Goal: Task Accomplishment & Management: Manage account settings

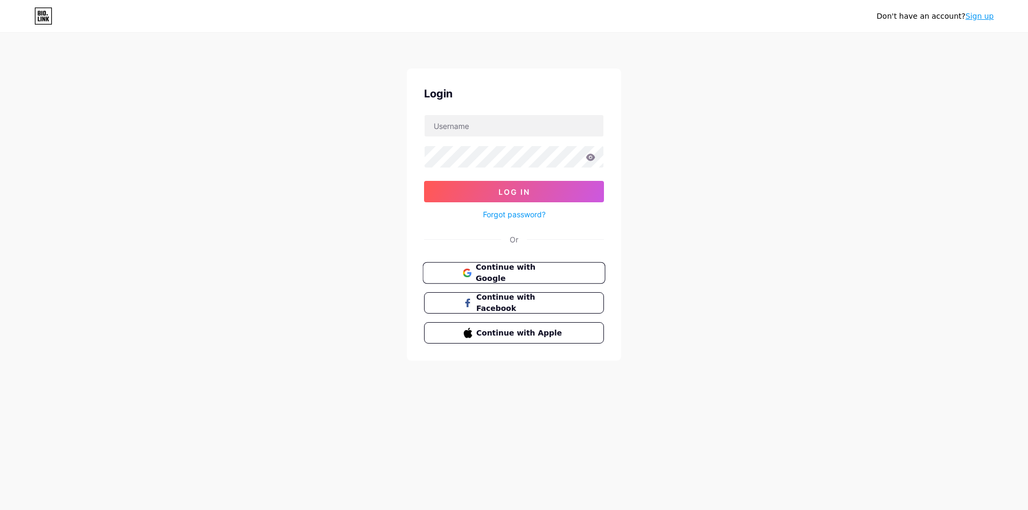
click at [532, 267] on span "Continue with Google" at bounding box center [520, 273] width 89 height 23
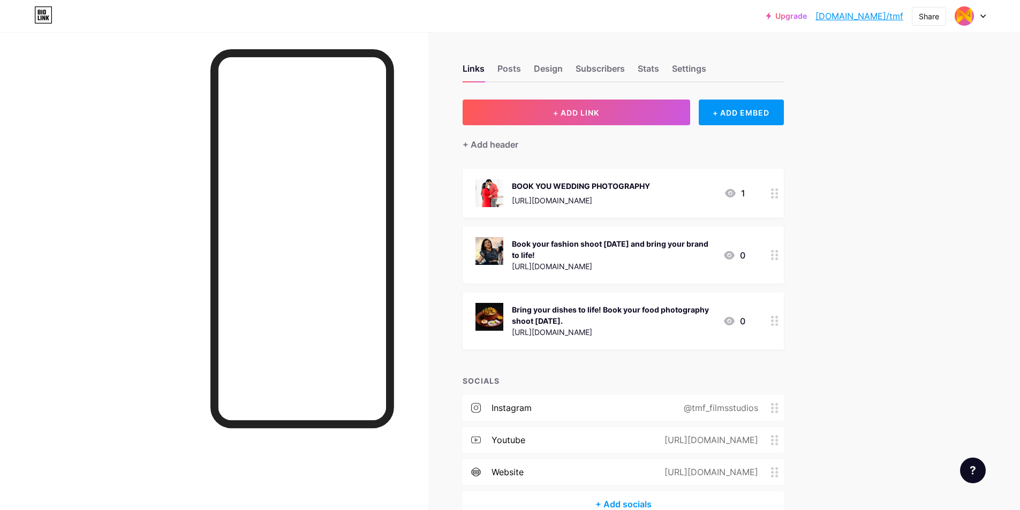
click at [779, 195] on icon at bounding box center [774, 194] width 7 height 10
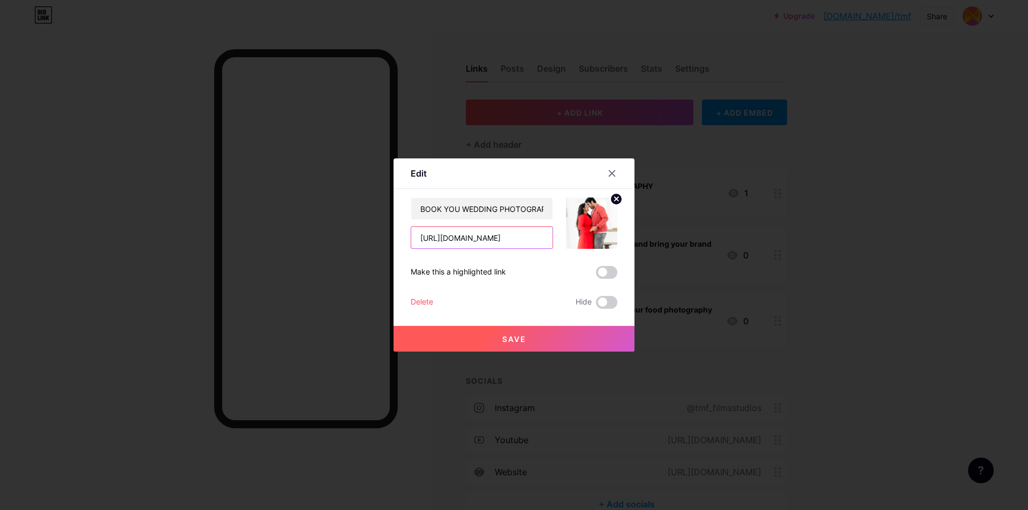
click at [509, 233] on input "https://www.tmfstudios.agency/wedding" at bounding box center [481, 237] width 141 height 21
paste input "themillennialf.wixstudio.com/tmffilms"
type input "https://themillennialf.wixstudio.com/tmffilms/wedding"
click at [566, 336] on button "Save" at bounding box center [514, 339] width 241 height 26
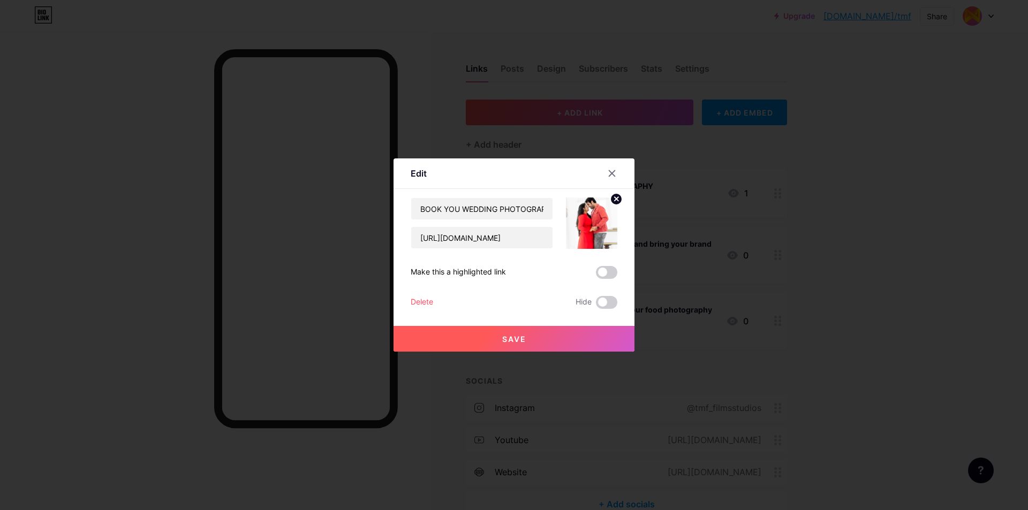
scroll to position [0, 0]
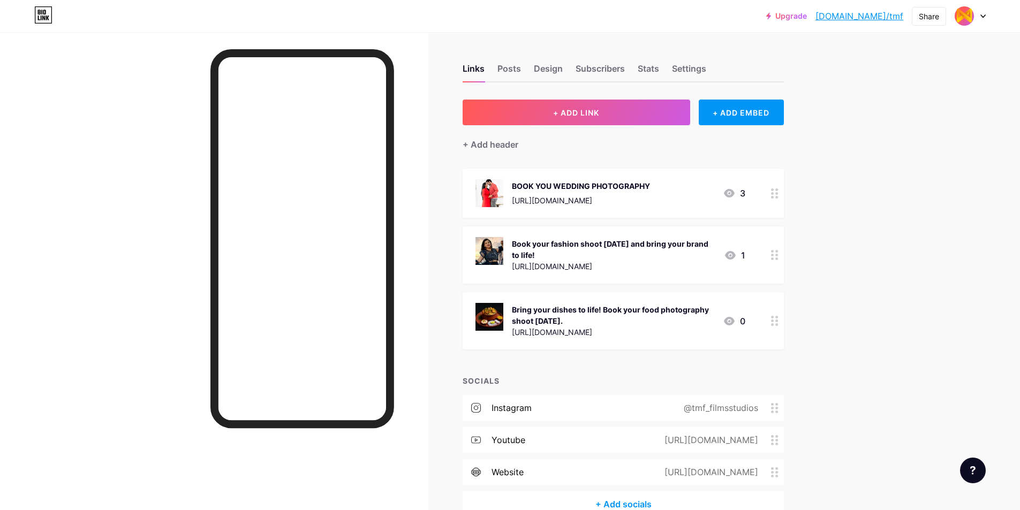
click at [681, 262] on div "https://www.tmfstudios.agency/fashion" at bounding box center [614, 266] width 204 height 11
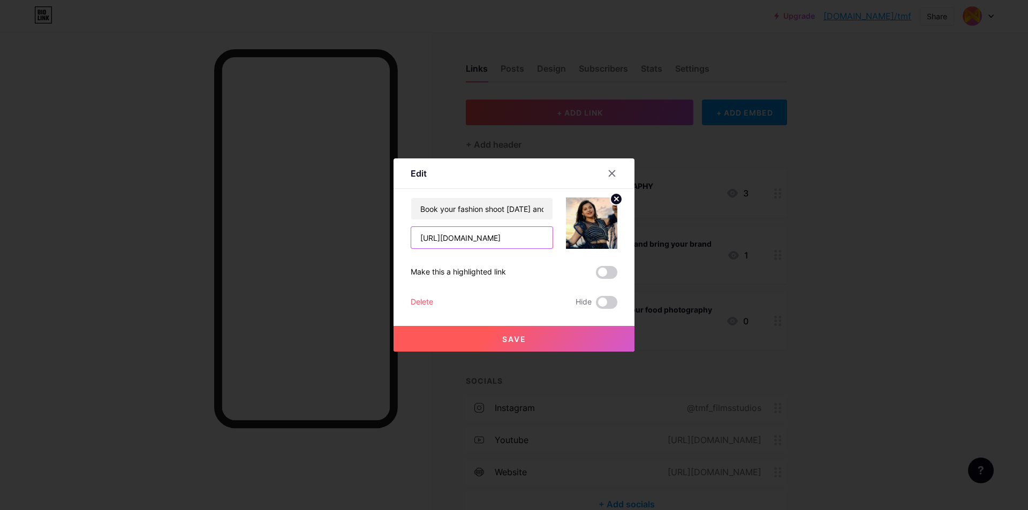
click at [503, 240] on input "https://www.tmfstudios.agency/fashion" at bounding box center [481, 237] width 141 height 21
paste input "themillennialf.wixstudio.com/tmffilms"
type input "https://themillennialf.wixstudio.com/tmffilms/fashion"
click at [563, 344] on button "Save" at bounding box center [514, 339] width 241 height 26
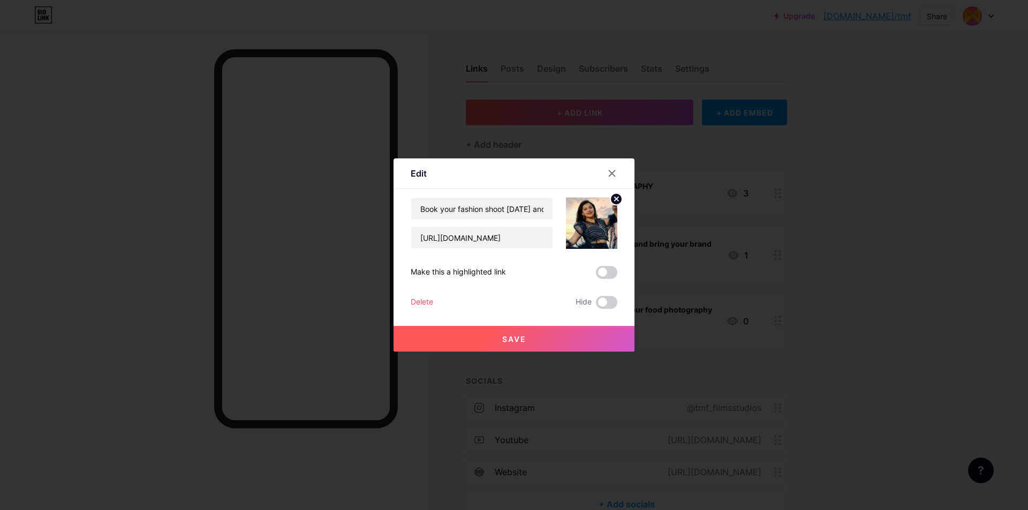
scroll to position [0, 0]
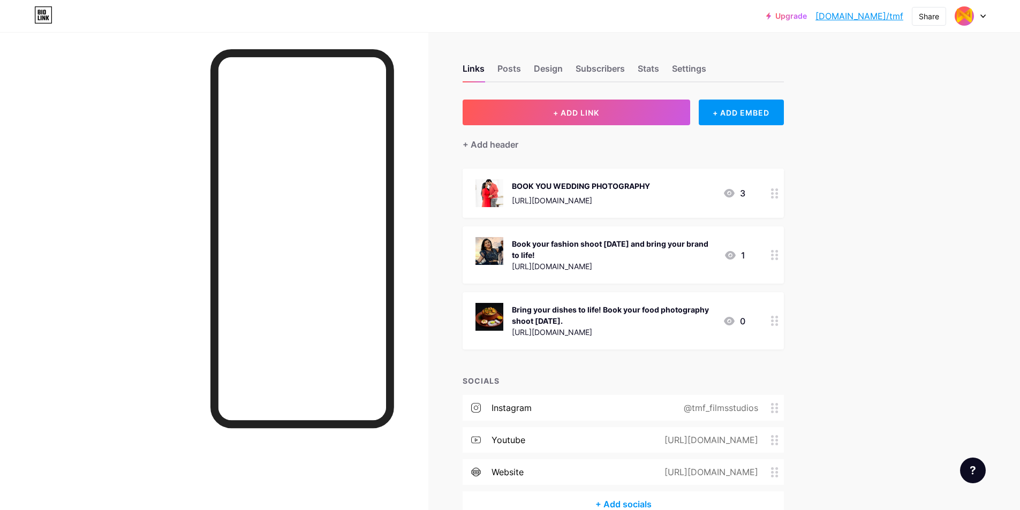
click at [751, 325] on div "Bring your dishes to life! Book your food photography shoot today. https://www.…" at bounding box center [623, 320] width 321 height 57
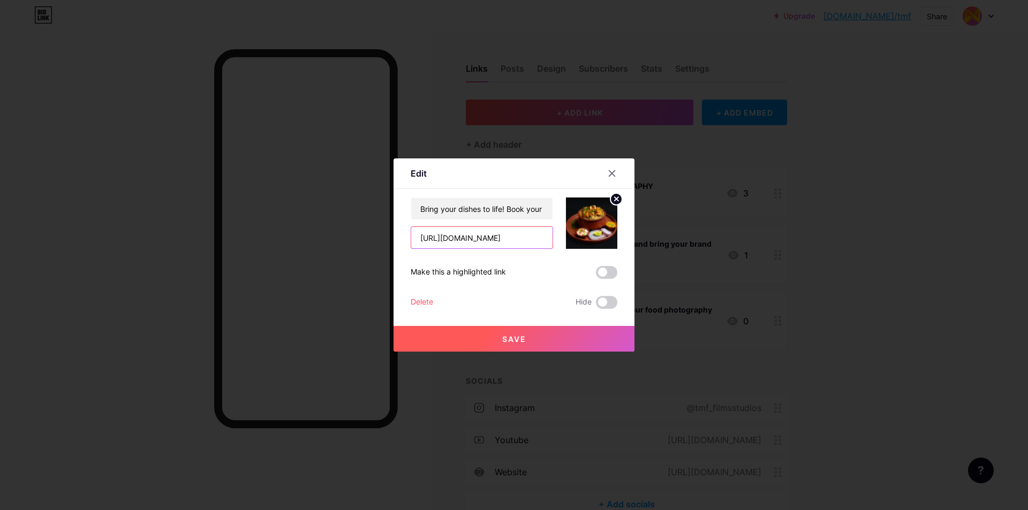
click at [488, 238] on input "https://www.tmfstudios.agency/food" at bounding box center [481, 237] width 141 height 21
paste input "themillennialf.wixstudio.com/tmffilms"
type input "https://themillennialf.wixstudio.com/tmffilms/food"
click at [507, 336] on span "Save" at bounding box center [514, 339] width 24 height 9
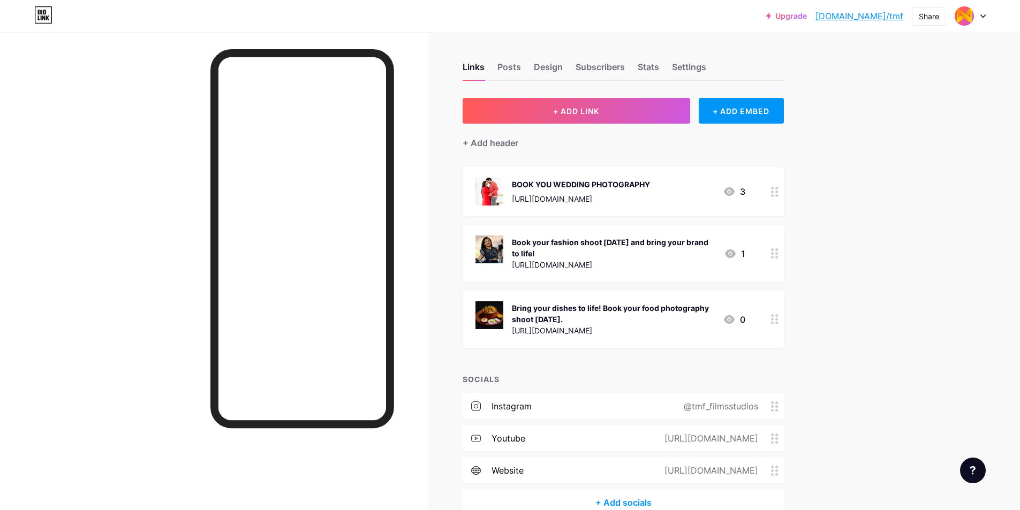
scroll to position [0, 0]
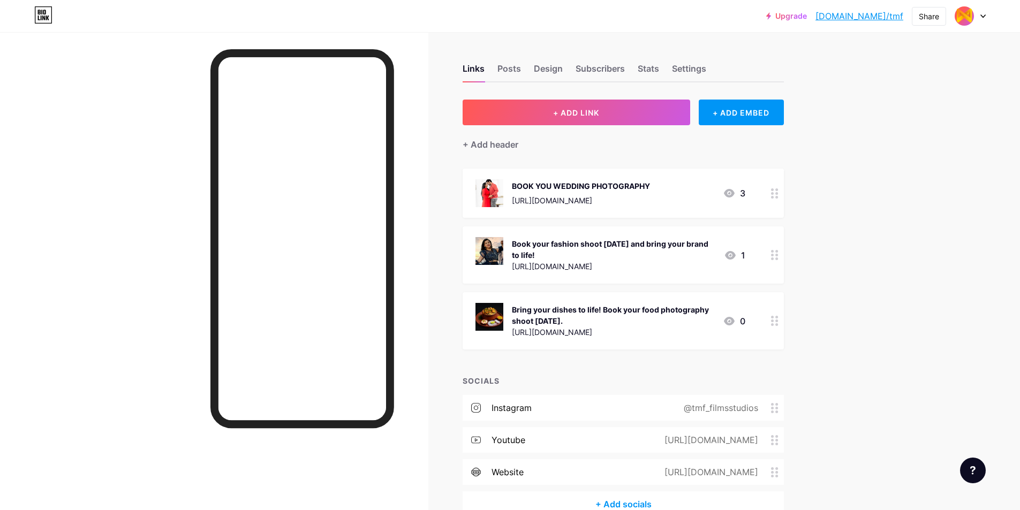
click at [882, 17] on link "bio.link/tmf" at bounding box center [860, 16] width 88 height 13
click at [507, 72] on div "Posts" at bounding box center [510, 71] width 24 height 19
click at [691, 63] on div "Settings" at bounding box center [689, 71] width 34 height 19
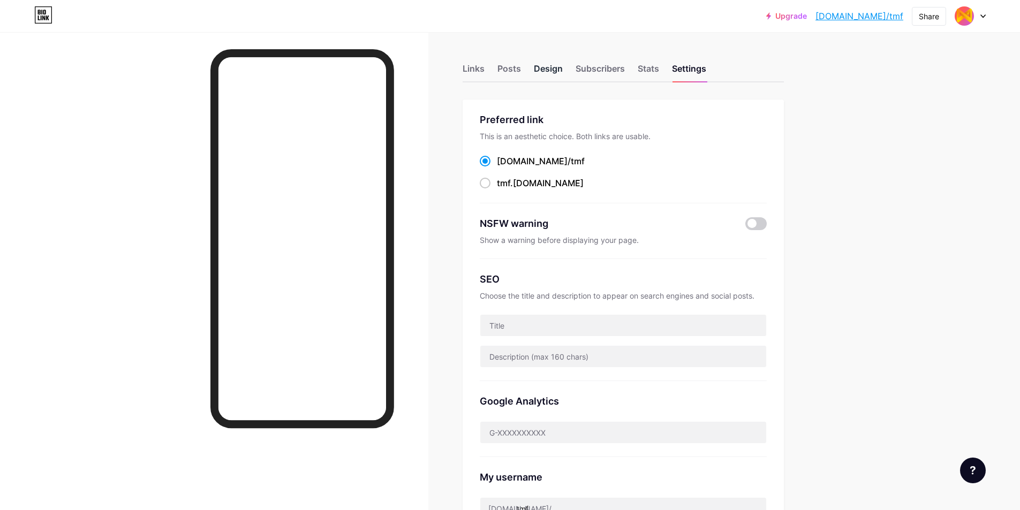
click at [539, 71] on div "Design" at bounding box center [548, 71] width 29 height 19
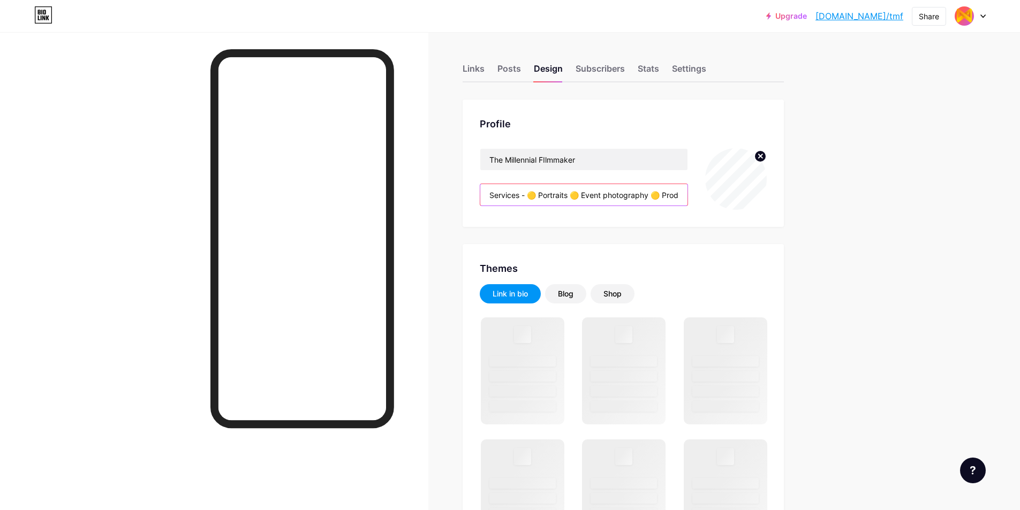
click at [548, 191] on input "Services - 🟡 Portraits 🟡 Event photography 🟡 Product photography 🟡 Ad Films 🟡 G…" at bounding box center [583, 194] width 207 height 21
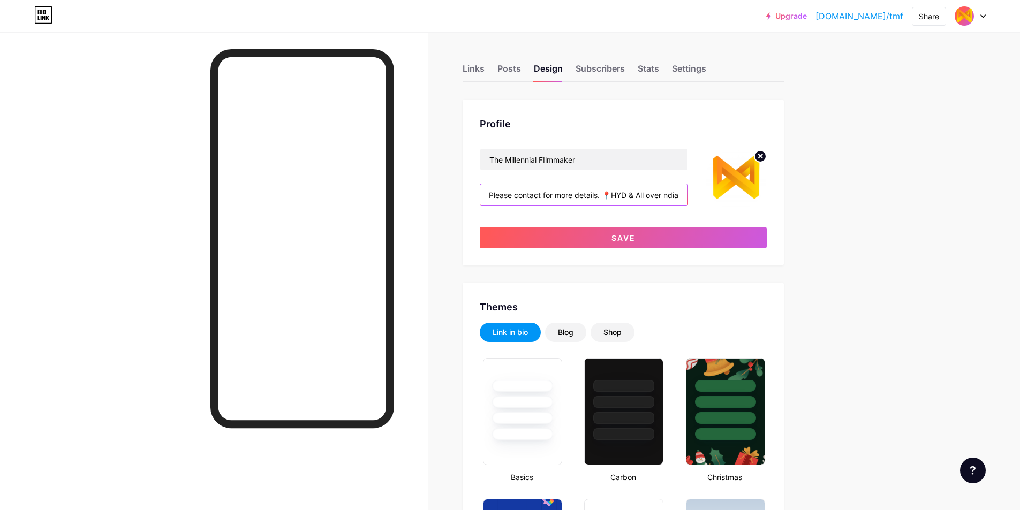
scroll to position [0, 432]
type input "Services - 🟡 Portraits 🟡 Event photography 🟡 Product photography 🟡 Ad Films 🟡 G…"
click at [648, 250] on div "Profile The Millennial FIlmmaker Services - 🟡 Portraits 🟡 Event photography 🟡 P…" at bounding box center [623, 183] width 321 height 166
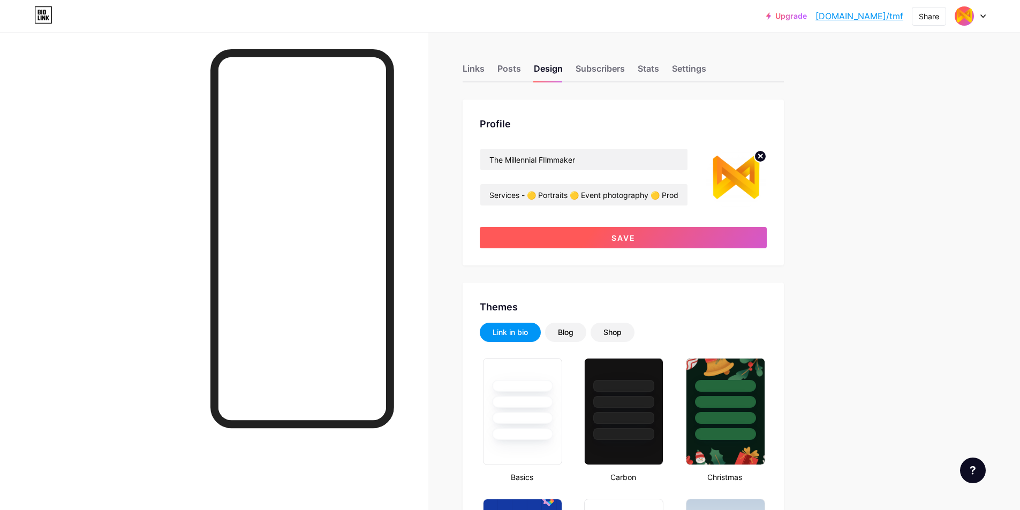
click at [652, 231] on button "Save" at bounding box center [623, 237] width 287 height 21
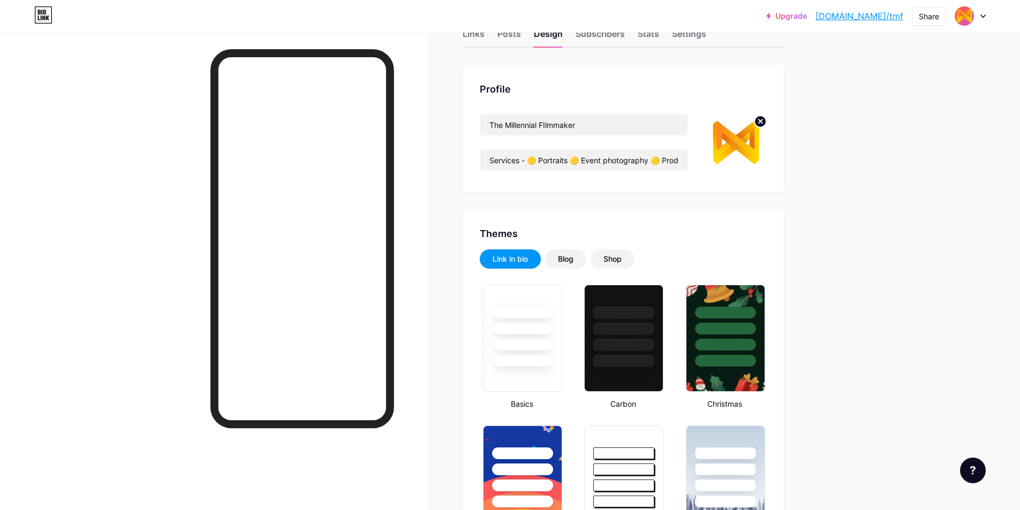
scroll to position [54, 0]
